Goal: Navigation & Orientation: Understand site structure

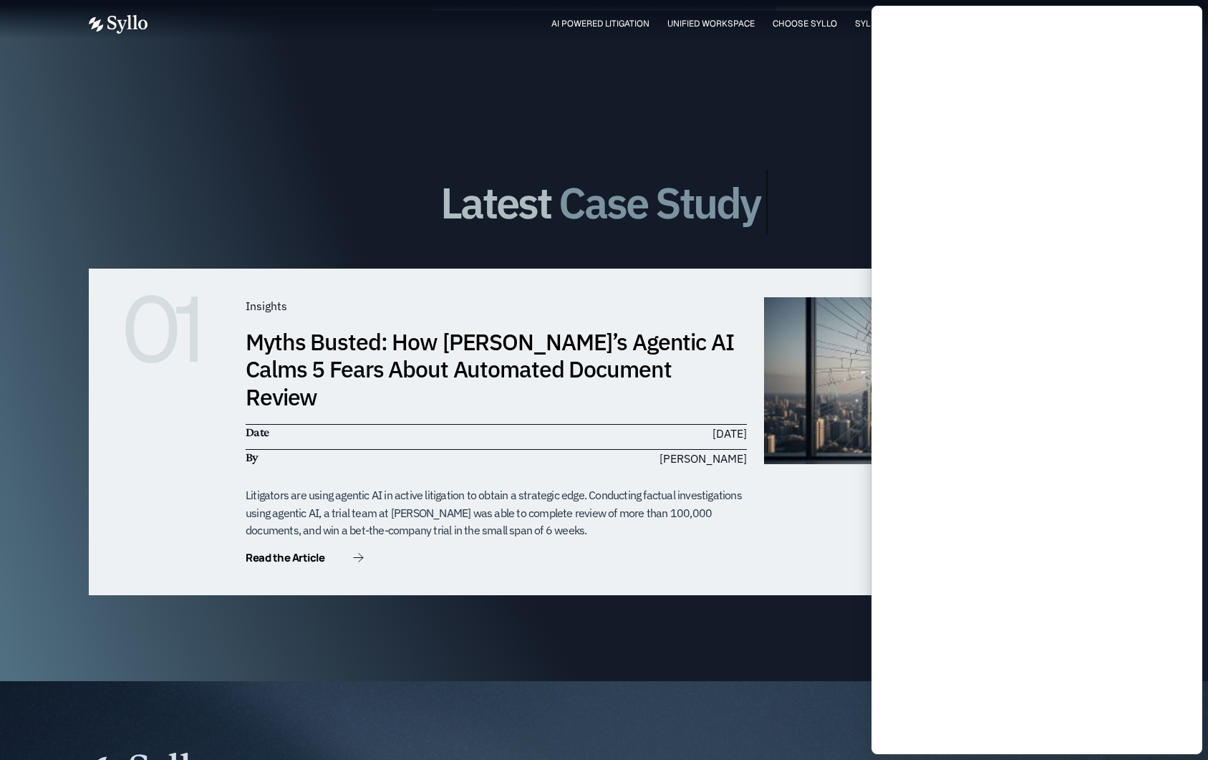
scroll to position [4162, 0]
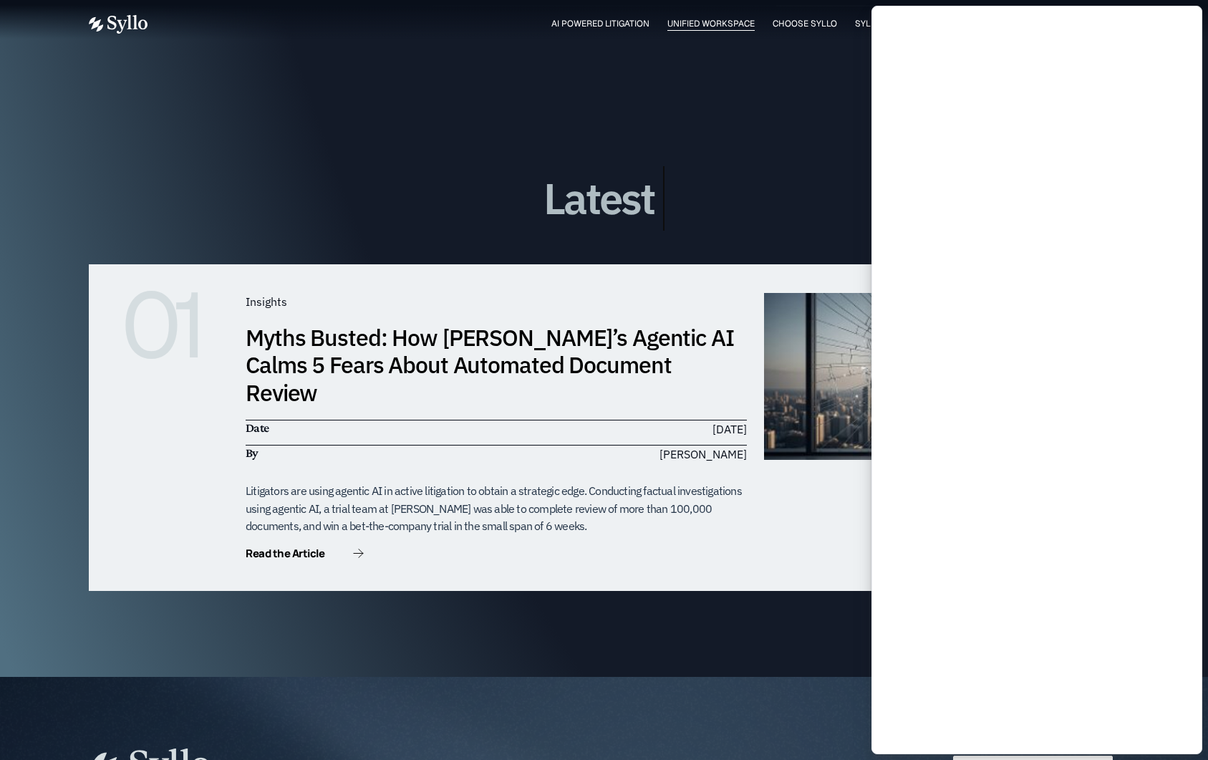
click at [695, 26] on span "Unified Workspace" at bounding box center [710, 23] width 87 height 13
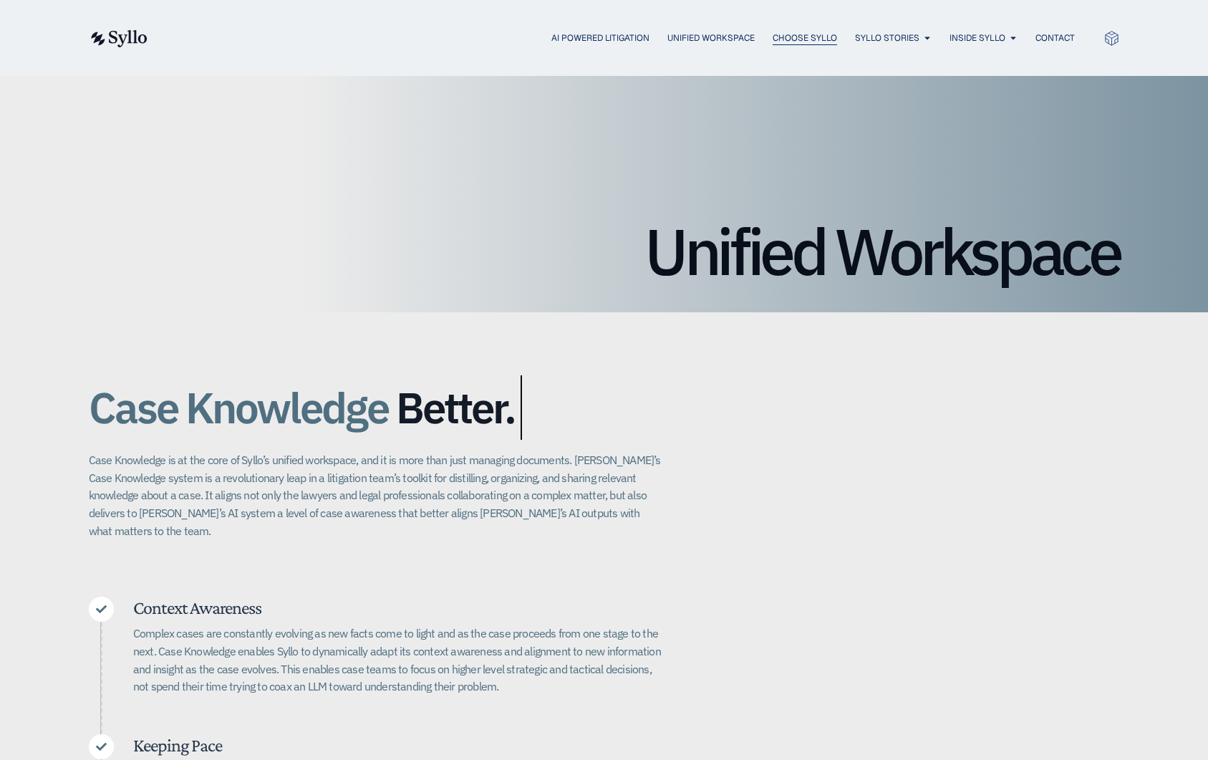
click at [805, 34] on span "Choose Syllo" at bounding box center [804, 37] width 64 height 13
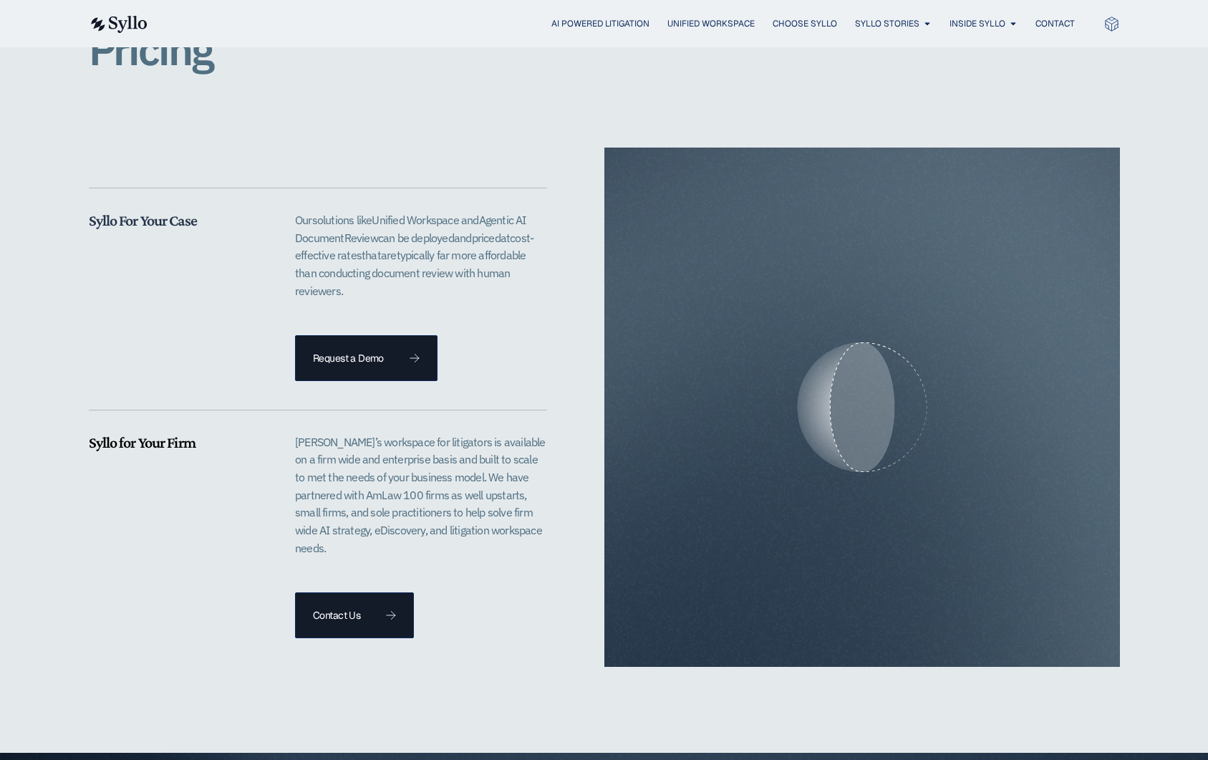
scroll to position [3295, 0]
